Goal: Task Accomplishment & Management: Manage account settings

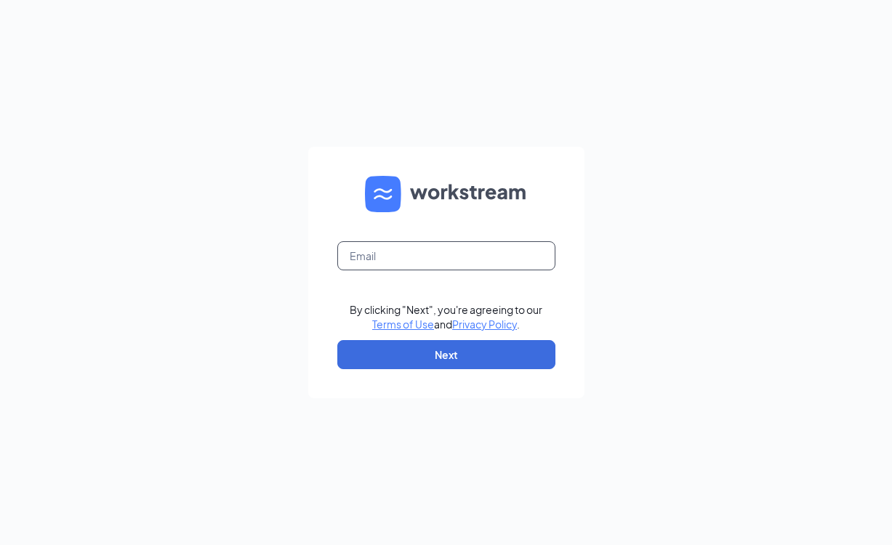
click at [460, 249] on input "text" at bounding box center [446, 255] width 218 height 29
type input "[EMAIL_ADDRESS][DOMAIN_NAME]"
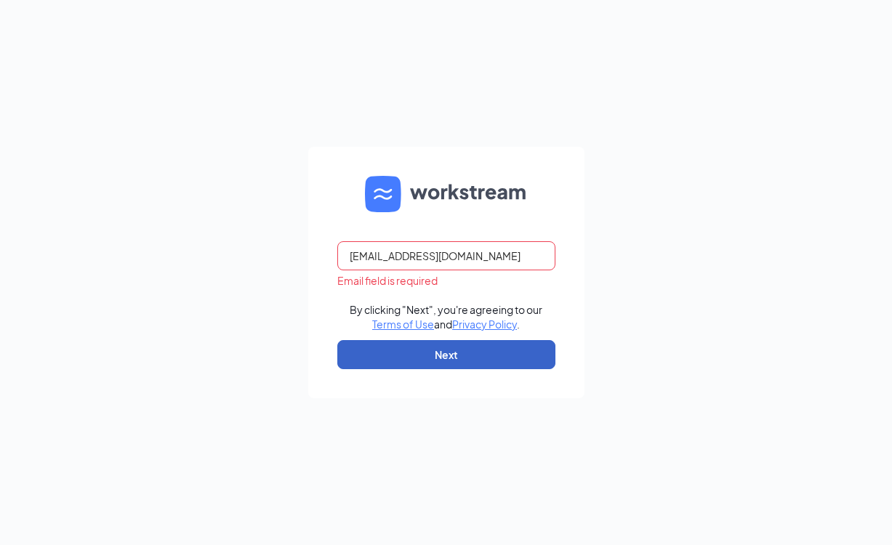
click at [470, 355] on button "Next" at bounding box center [446, 354] width 218 height 29
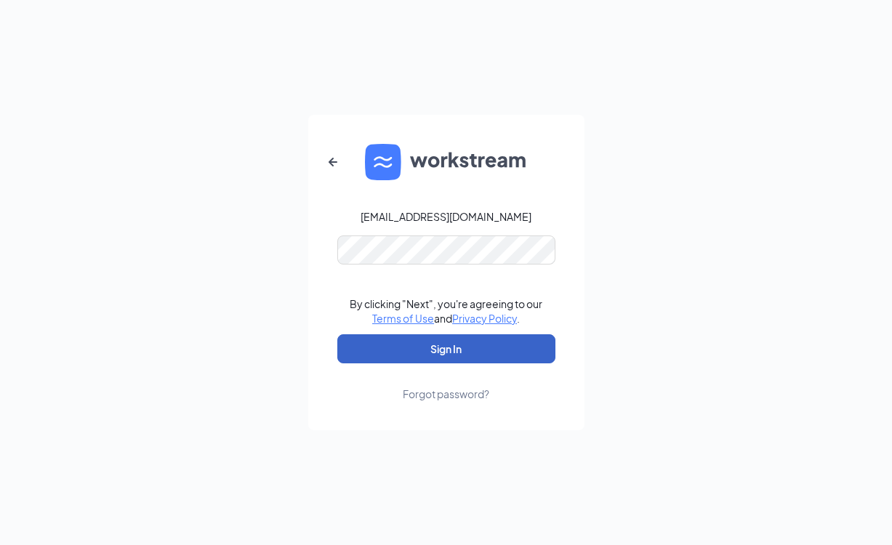
click at [435, 360] on button "Sign In" at bounding box center [446, 348] width 218 height 29
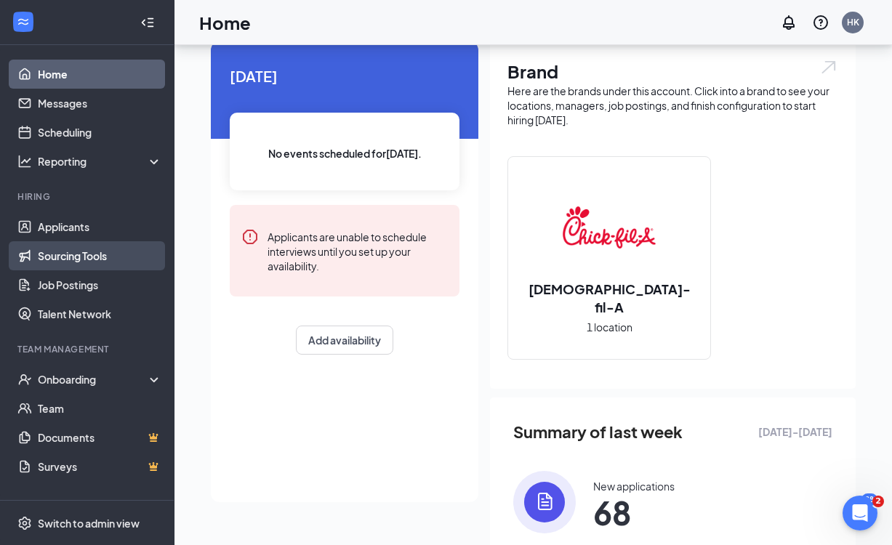
scroll to position [68, 0]
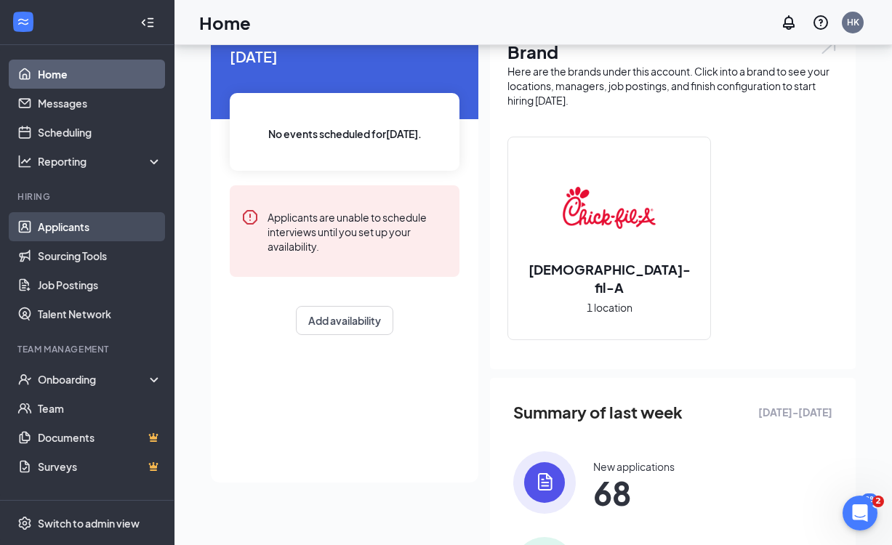
click at [65, 231] on link "Applicants" at bounding box center [100, 226] width 124 height 29
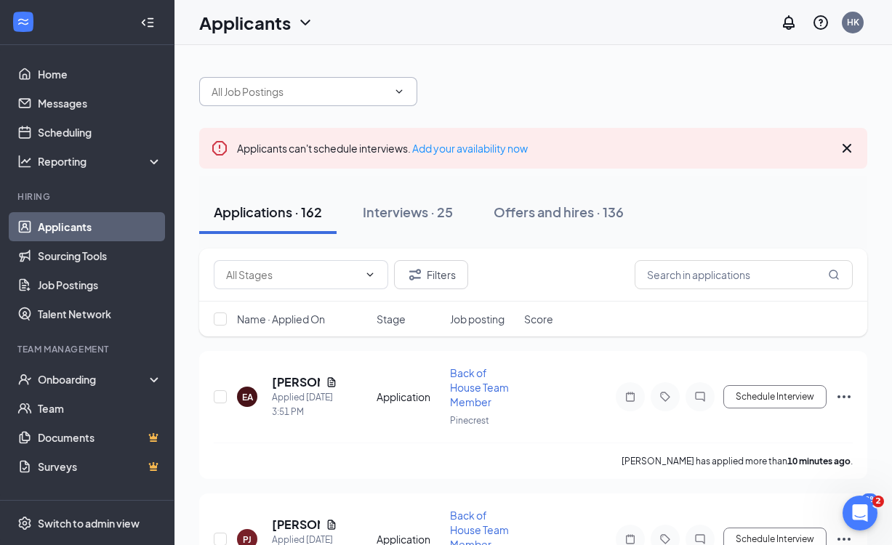
click at [360, 87] on input "text" at bounding box center [299, 92] width 176 height 16
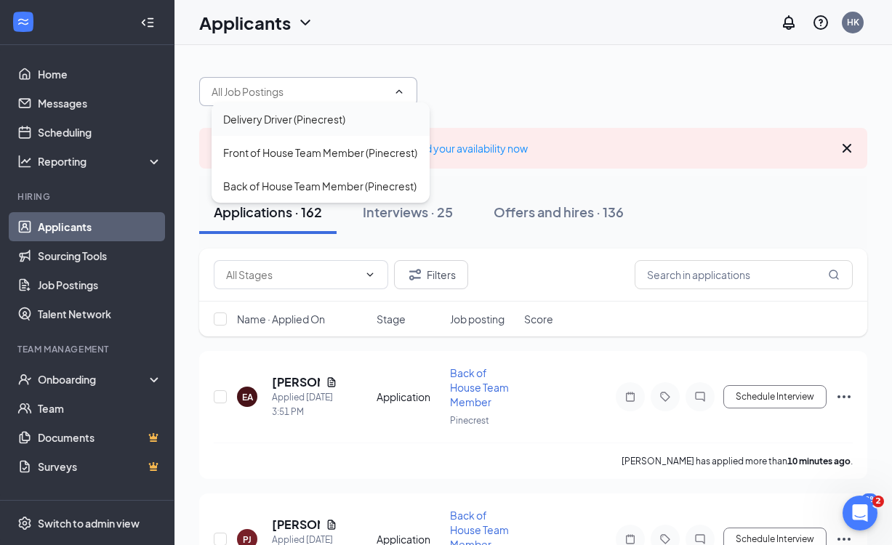
click at [350, 117] on div "Delivery Driver (Pinecrest)" at bounding box center [320, 119] width 195 height 16
type input "Delivery Driver (Pinecrest)"
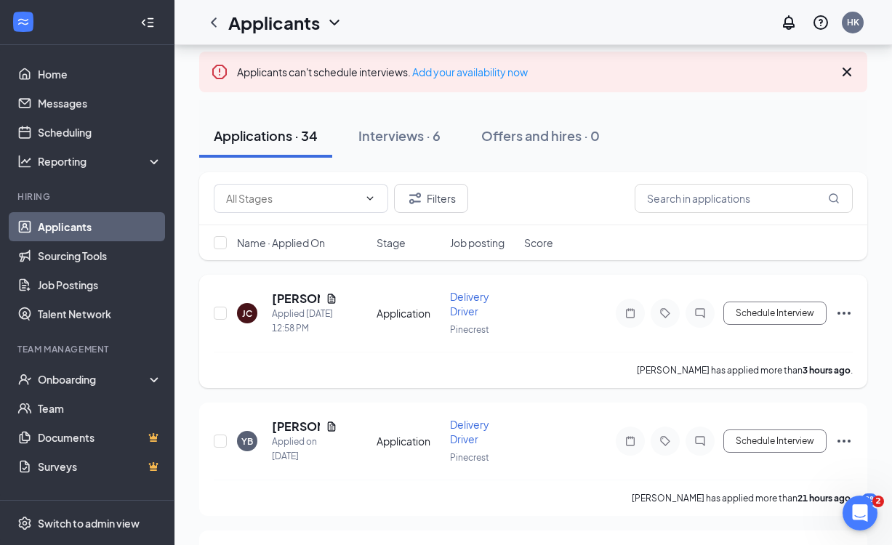
scroll to position [117, 0]
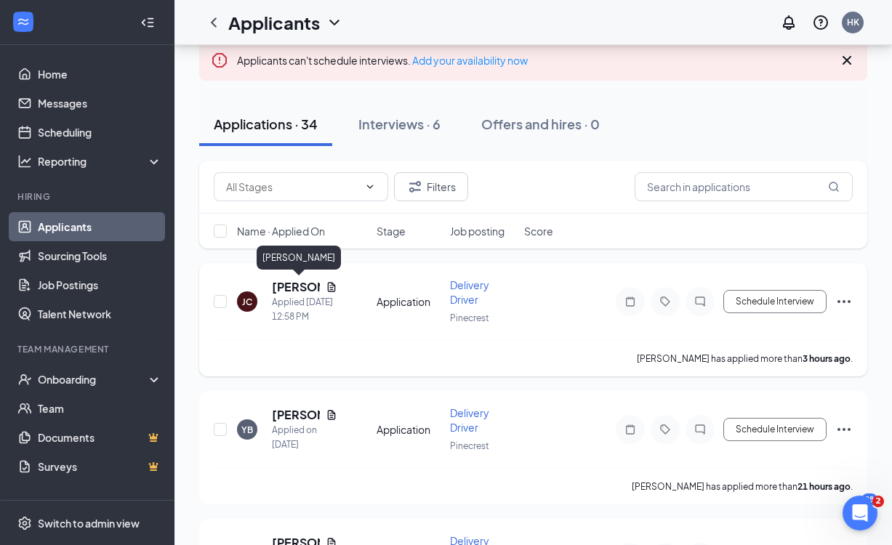
click at [298, 283] on h5 "[PERSON_NAME]" at bounding box center [296, 287] width 48 height 16
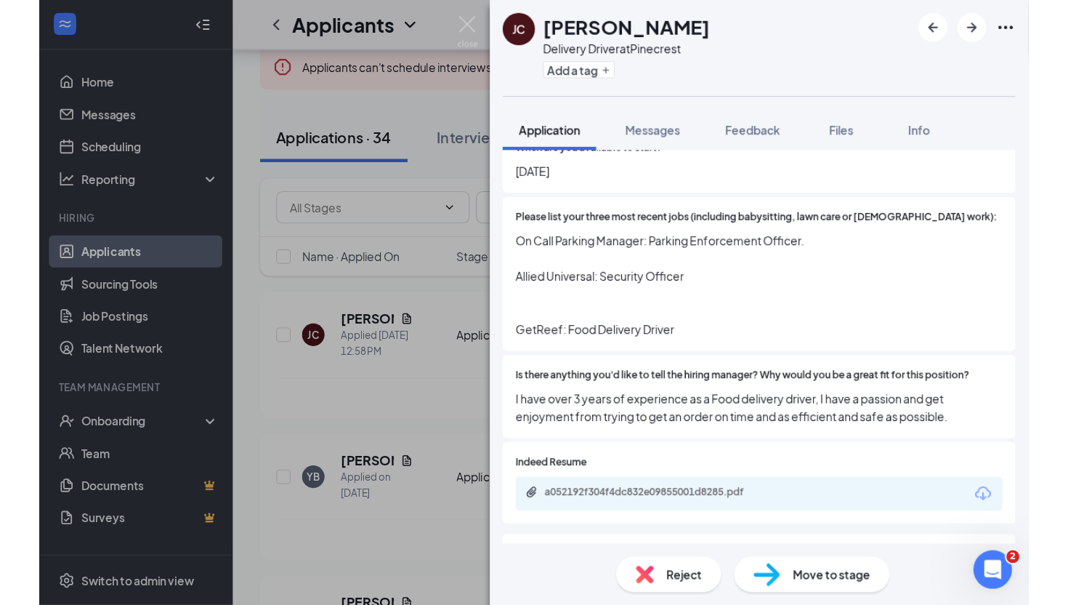
scroll to position [937, 0]
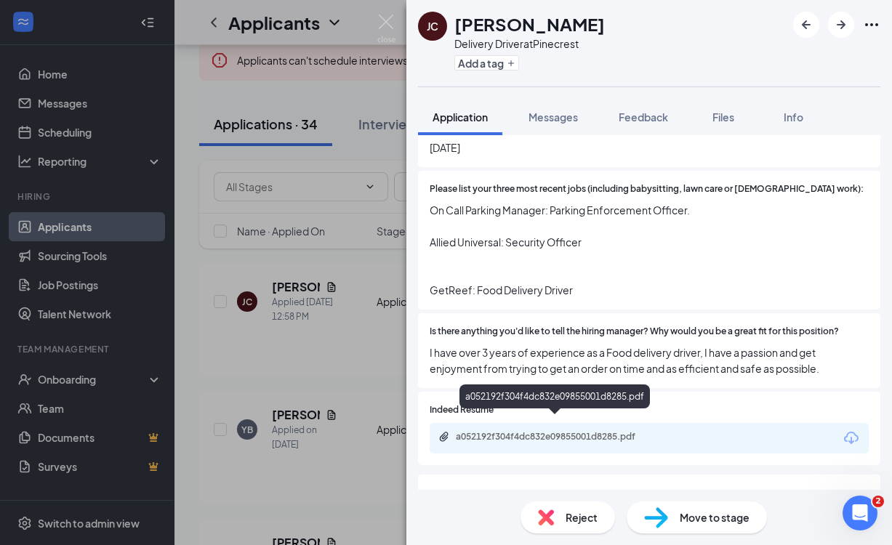
click at [646, 431] on div "a052192f304f4dc832e09855001d8285.pdf" at bounding box center [557, 437] width 203 height 12
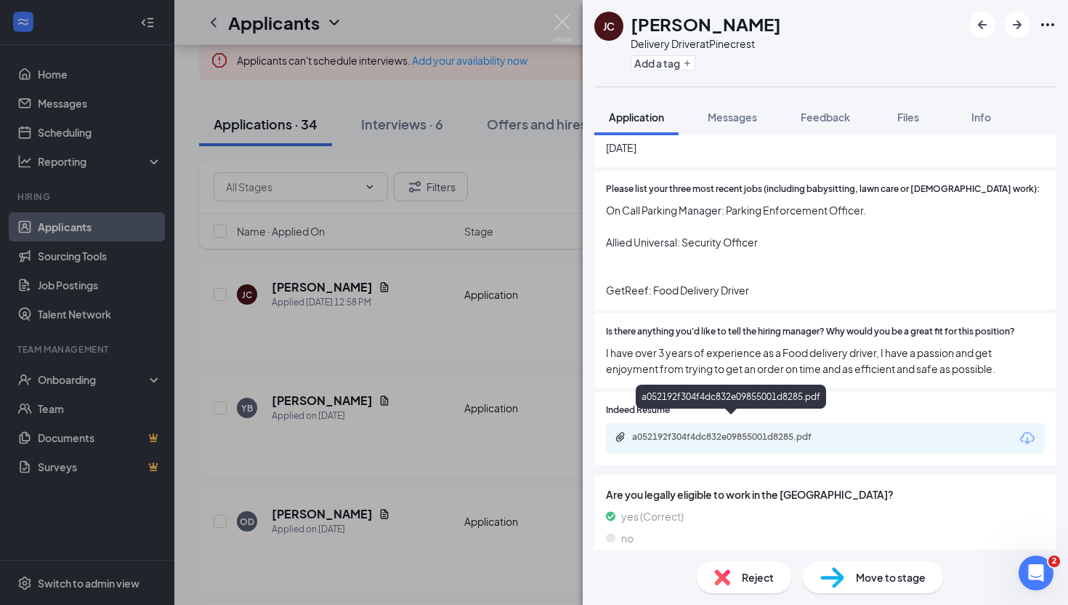
scroll to position [934, 0]
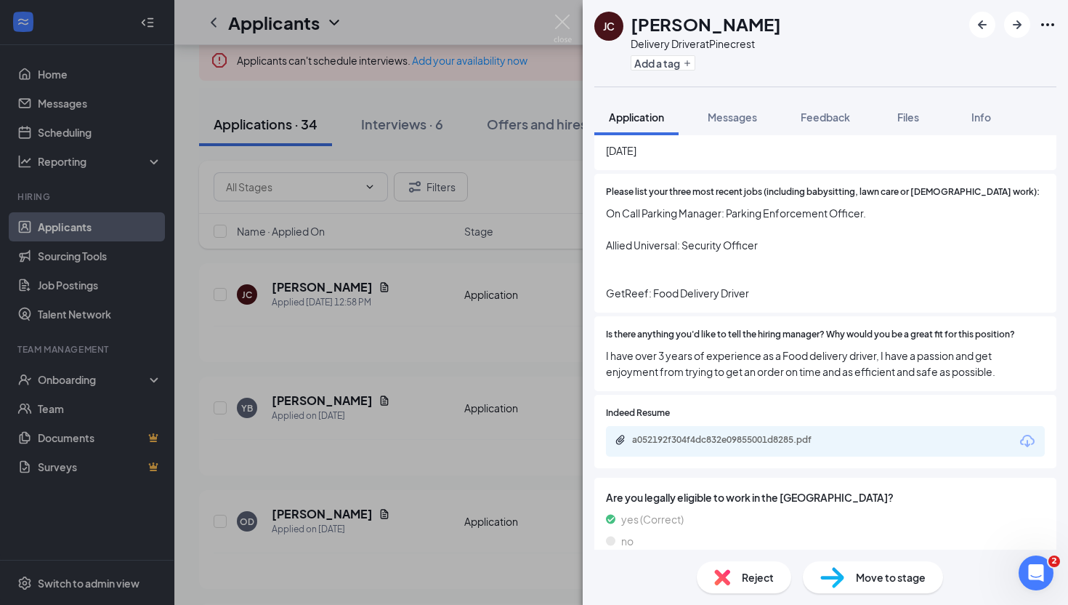
click at [570, 14] on div "[PERSON_NAME] [PERSON_NAME] Delivery Driver at [GEOGRAPHIC_DATA] Add a tag Appl…" at bounding box center [534, 302] width 1068 height 605
